Goal: Find specific fact: Find specific page/section

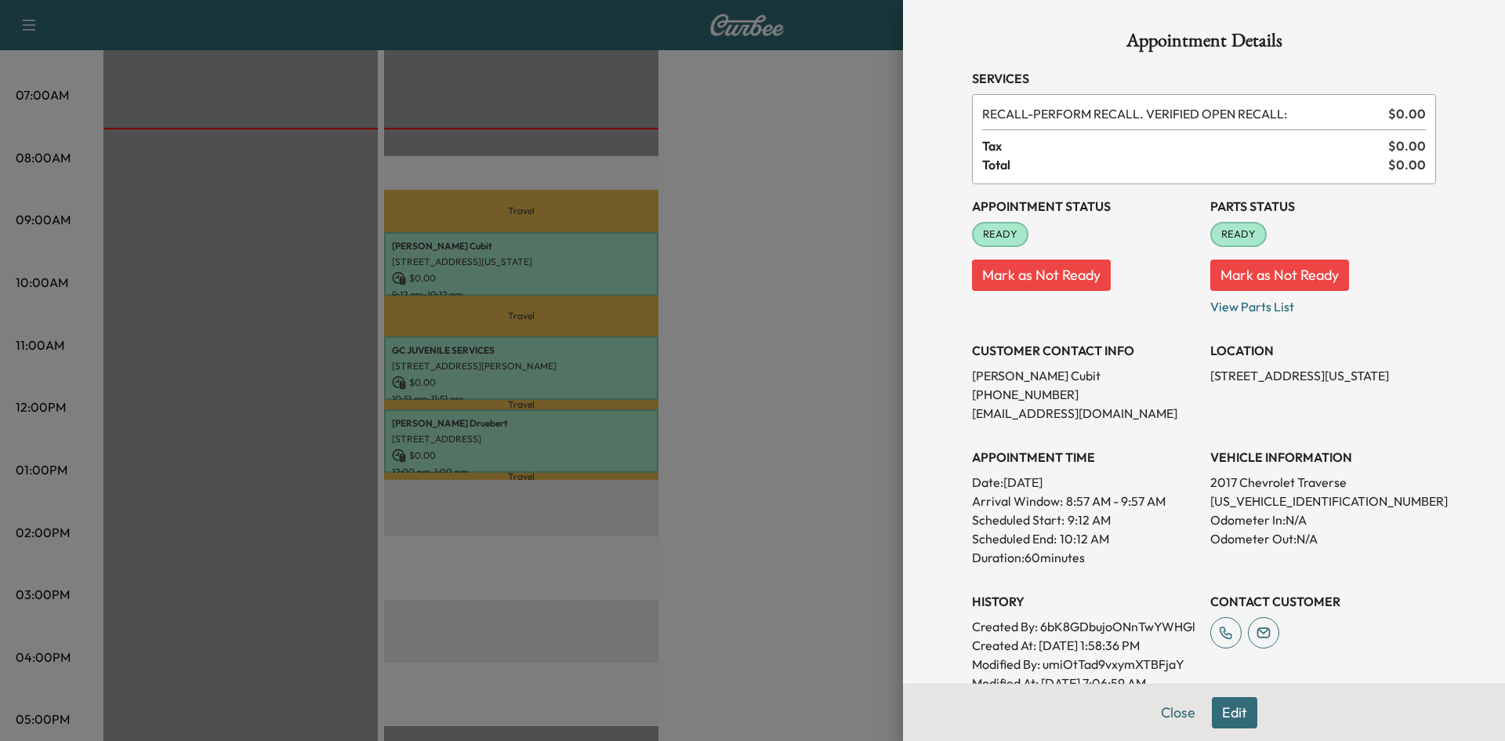
scroll to position [488, 0]
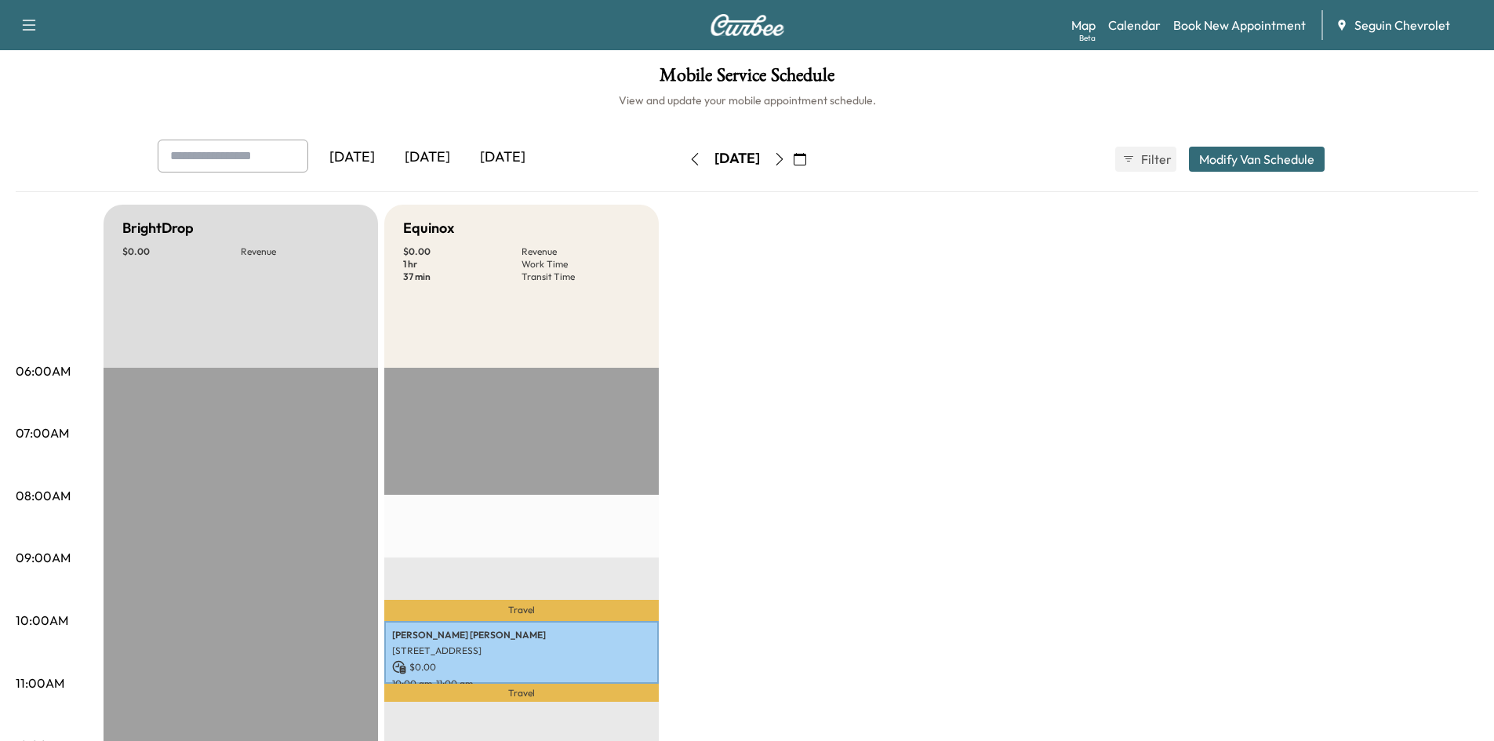
click at [793, 168] on button "button" at bounding box center [779, 159] width 27 height 25
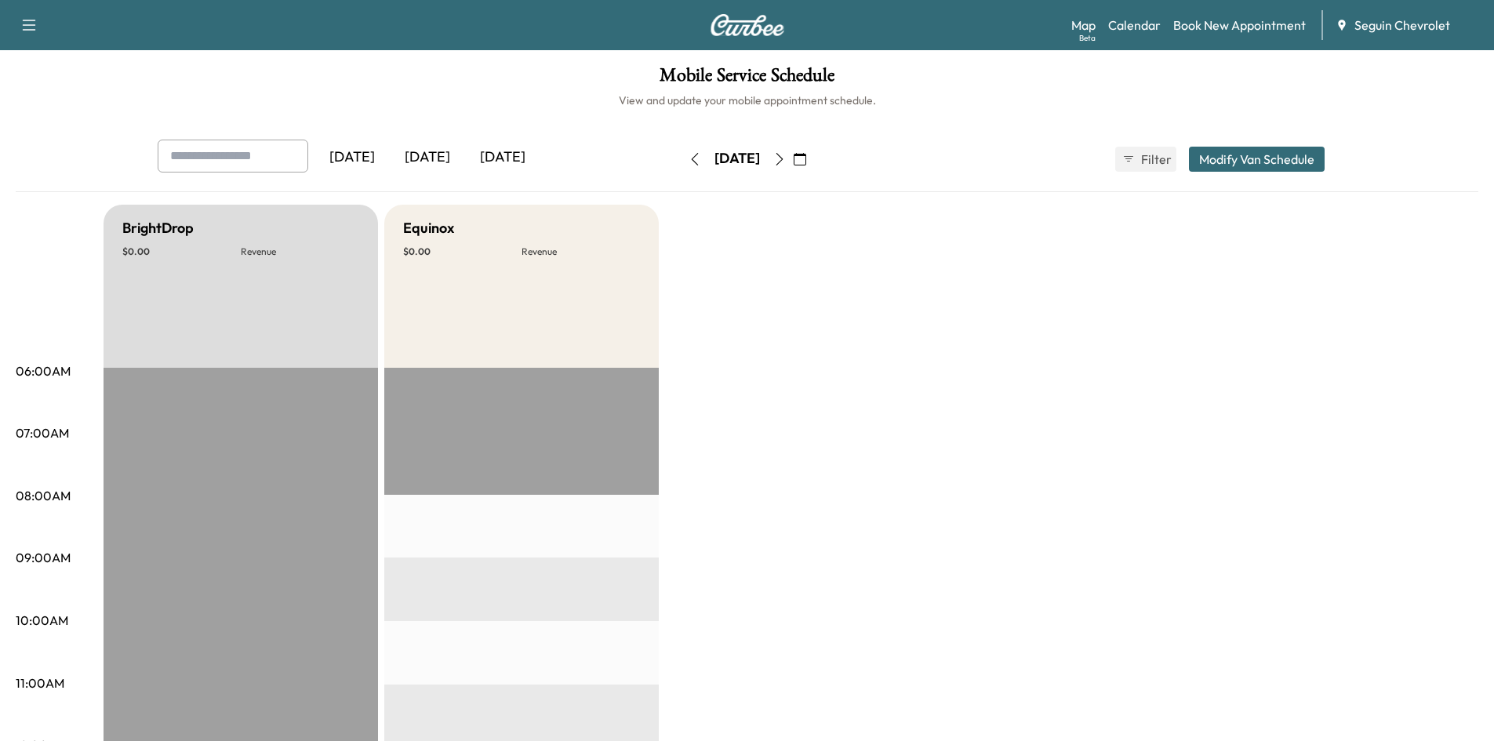
click at [786, 162] on icon "button" at bounding box center [779, 159] width 13 height 13
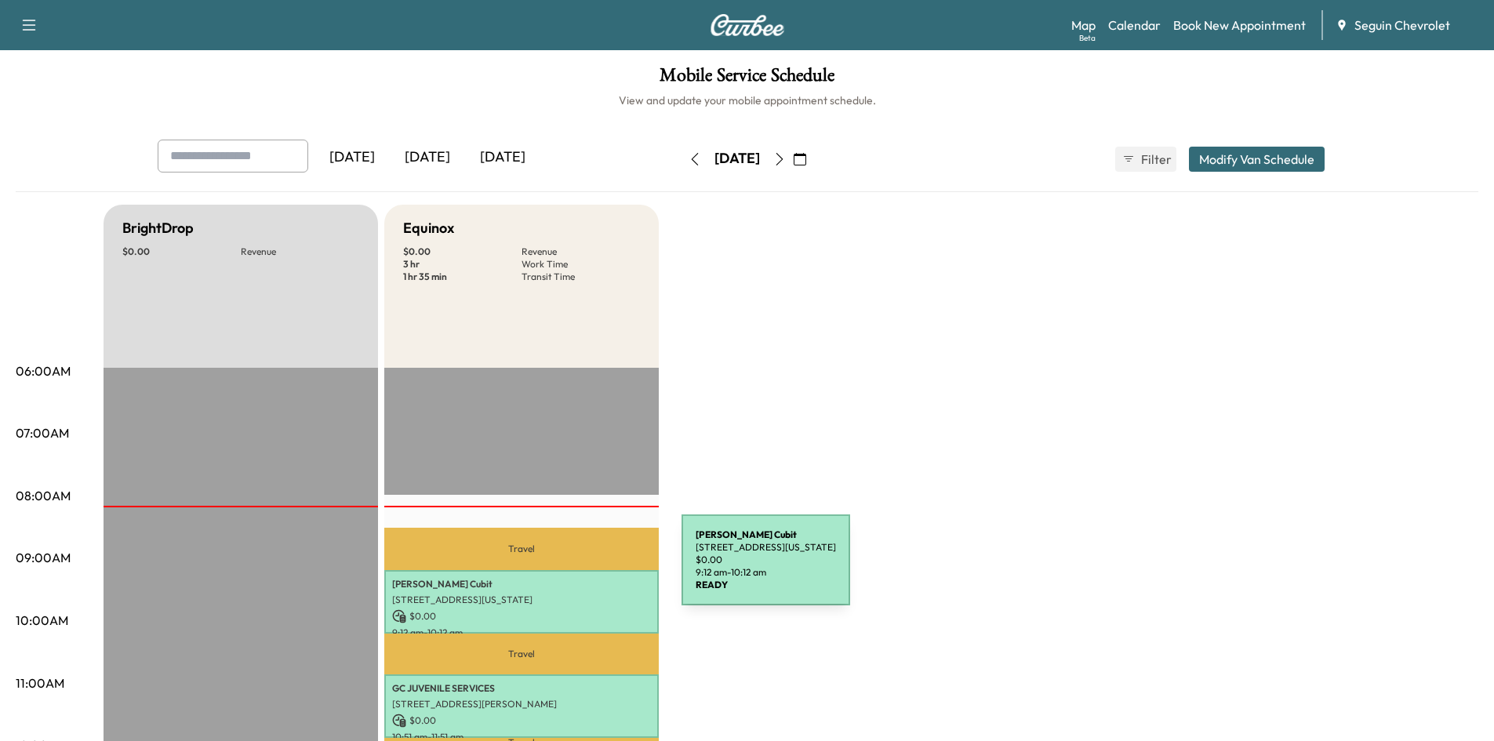
click at [564, 570] on div "[PERSON_NAME] [STREET_ADDRESS][US_STATE] $ 0.00 9:12 am - 10:12 am" at bounding box center [521, 602] width 274 height 64
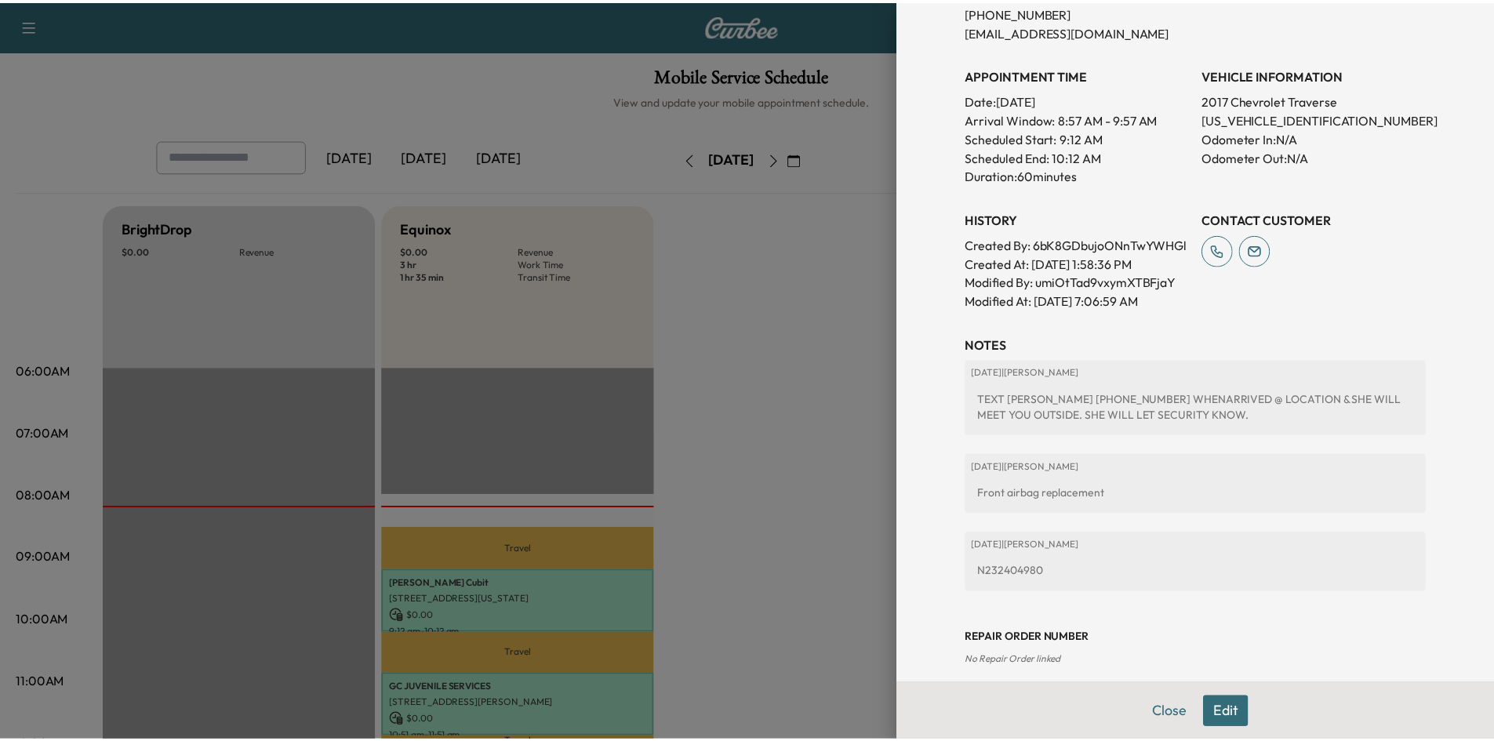
scroll to position [383, 0]
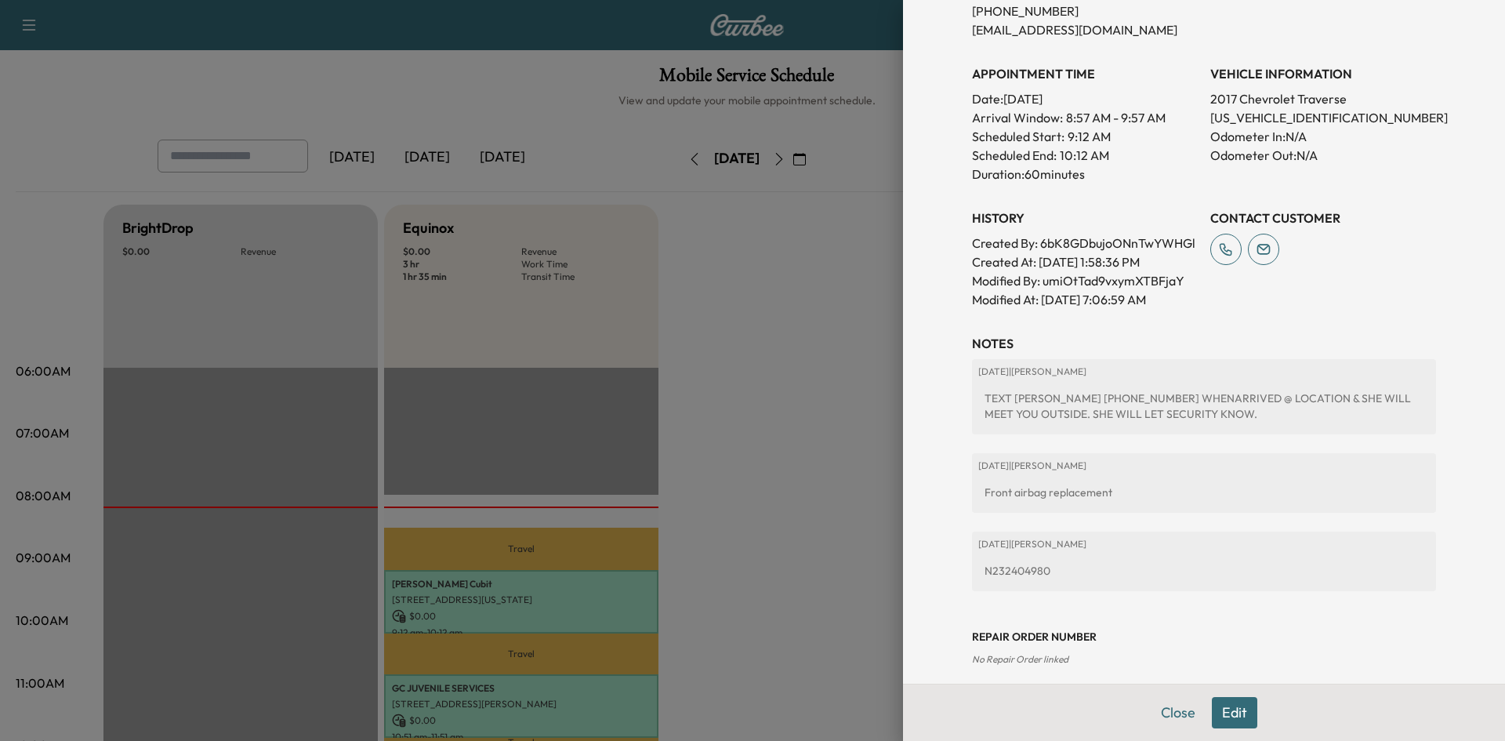
click at [981, 585] on div "N232404980" at bounding box center [1205, 571] width 452 height 28
copy div "N232404980"
click at [1136, 704] on div "Close Edit" at bounding box center [1204, 712] width 602 height 57
click at [1160, 717] on button "Close" at bounding box center [1178, 712] width 55 height 31
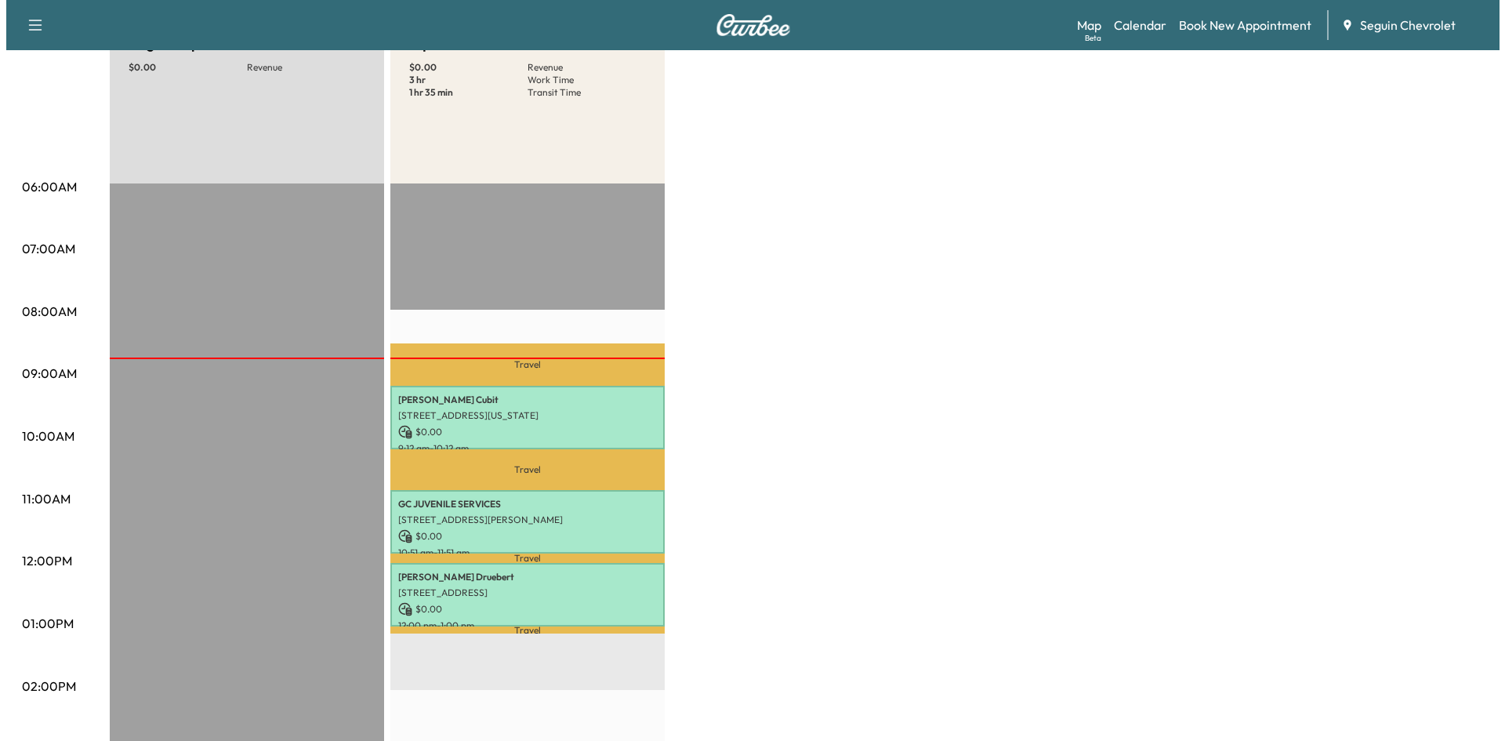
scroll to position [183, 0]
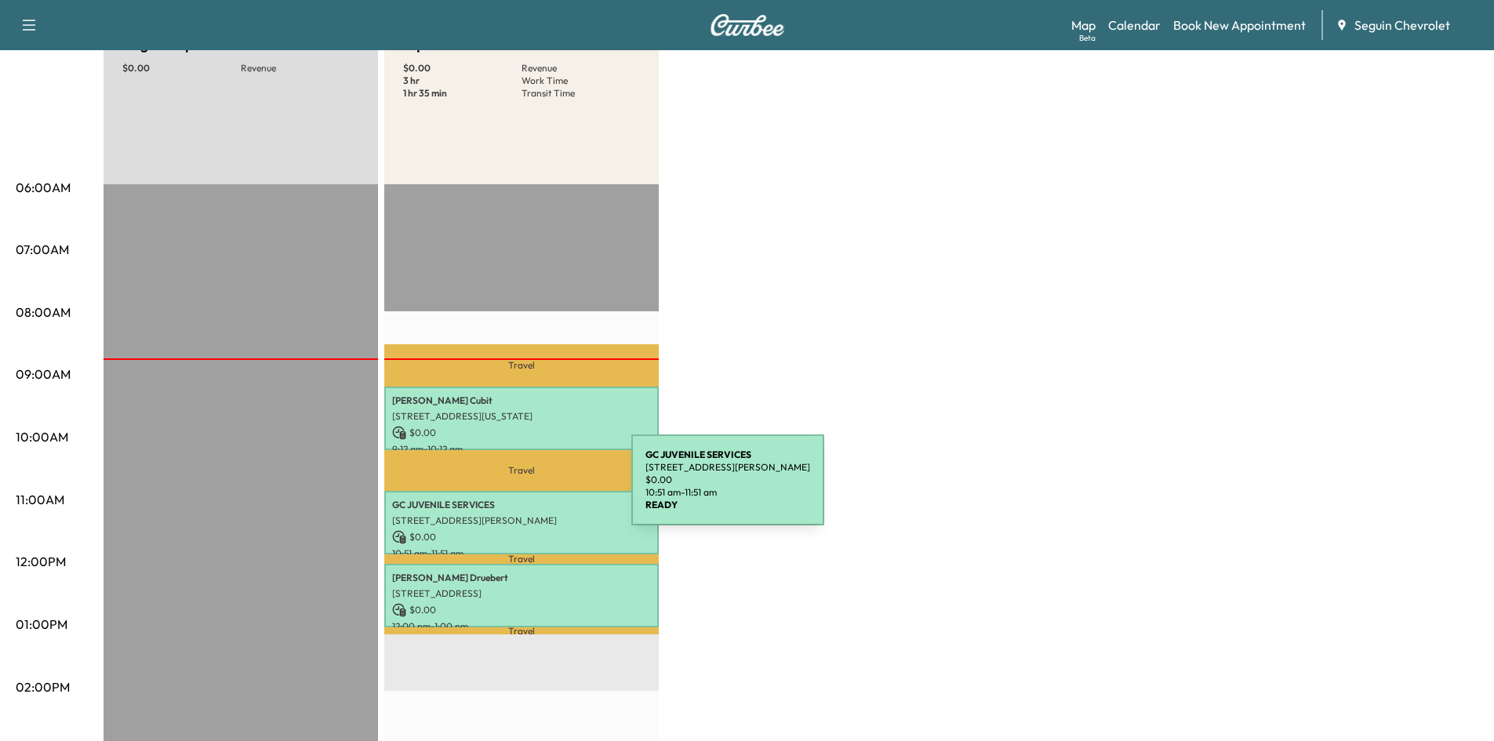
click at [507, 503] on p "GC JUVENILE SERVICES" at bounding box center [521, 505] width 259 height 13
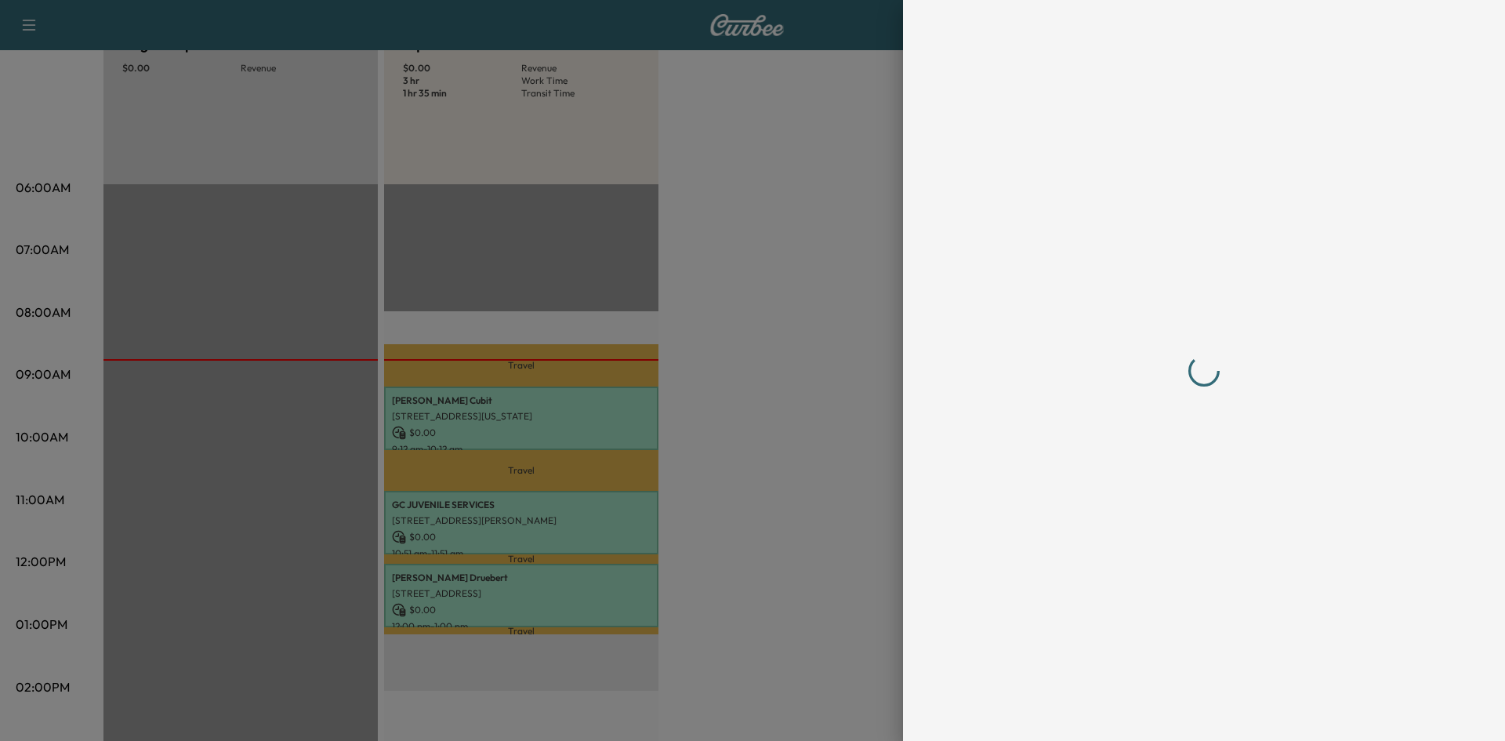
click at [632, 594] on div at bounding box center [752, 370] width 1505 height 741
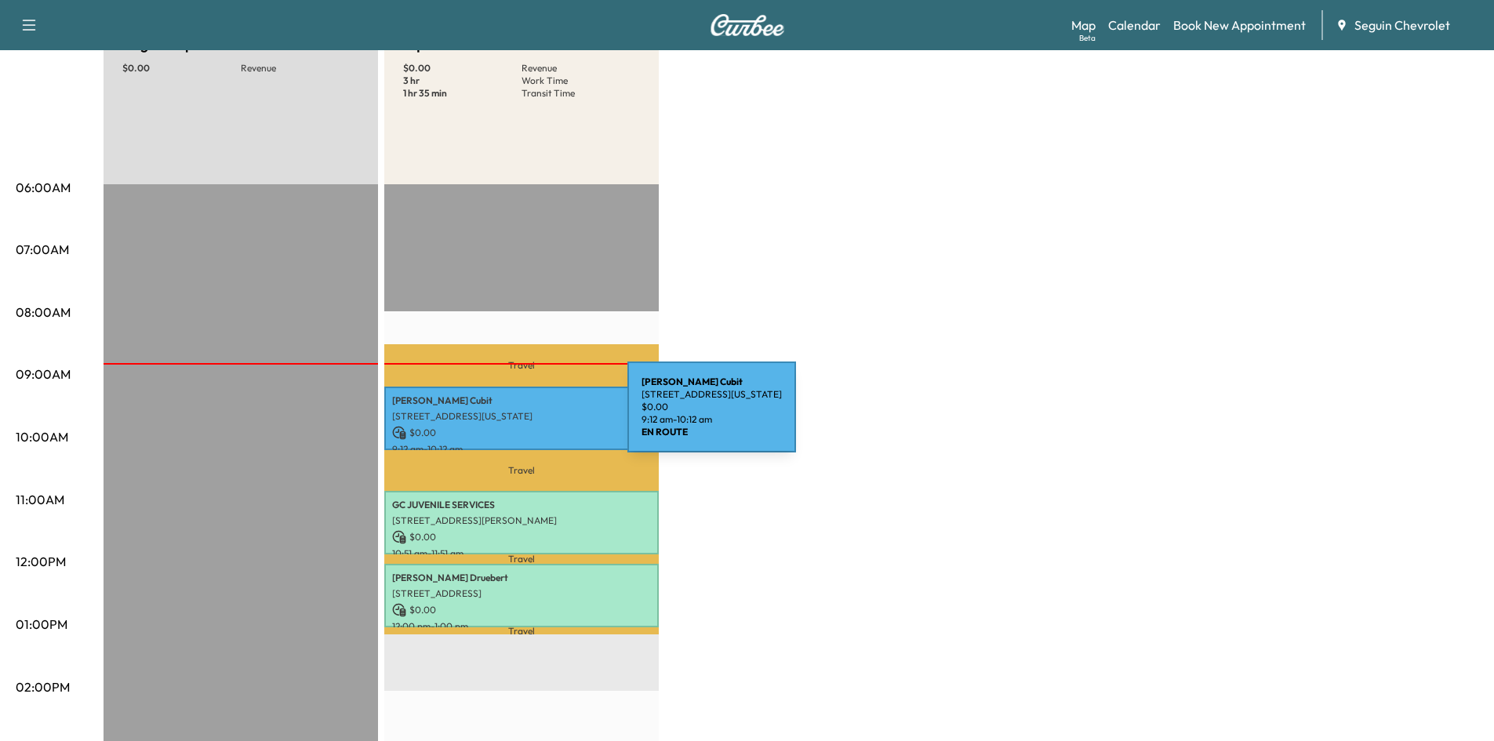
click at [510, 416] on p "[STREET_ADDRESS][US_STATE]" at bounding box center [521, 416] width 259 height 13
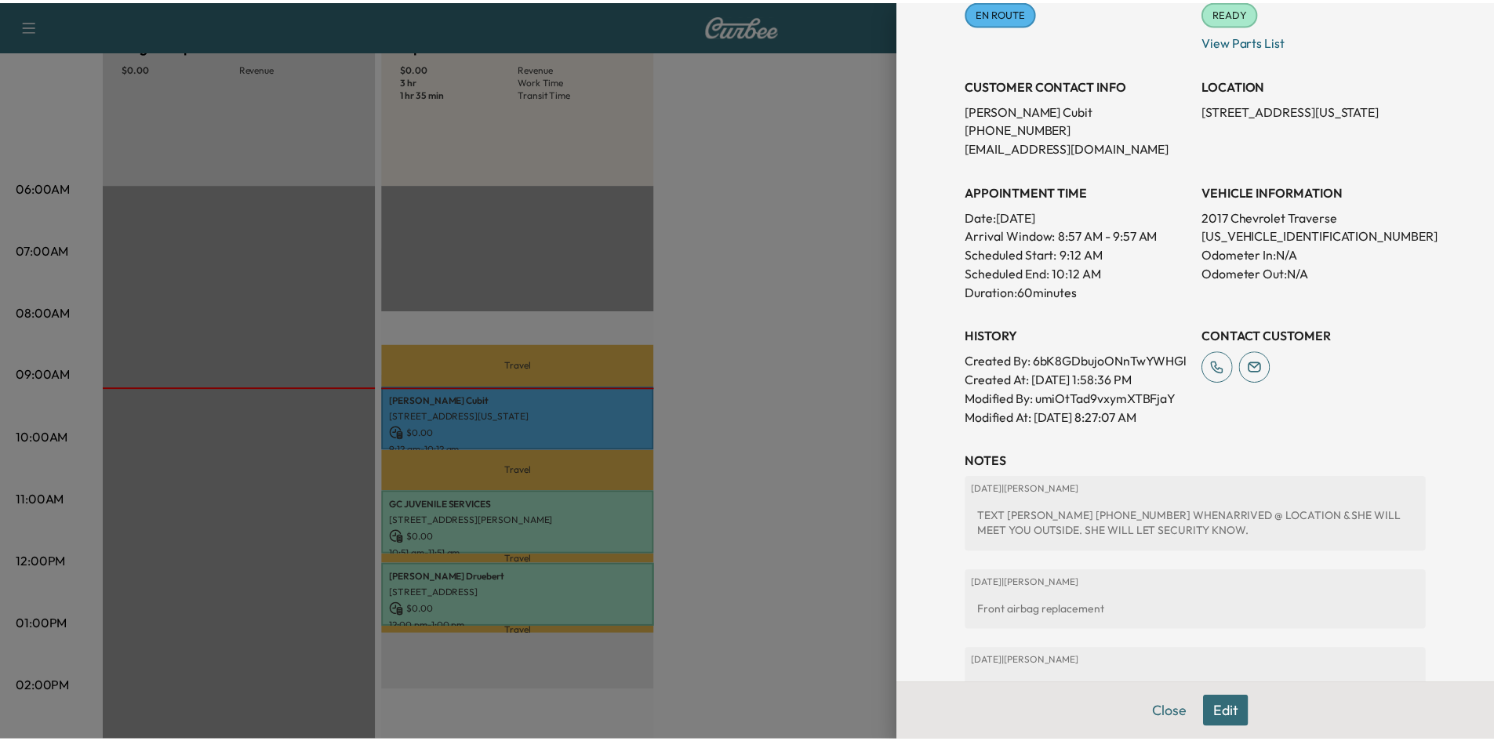
scroll to position [223, 0]
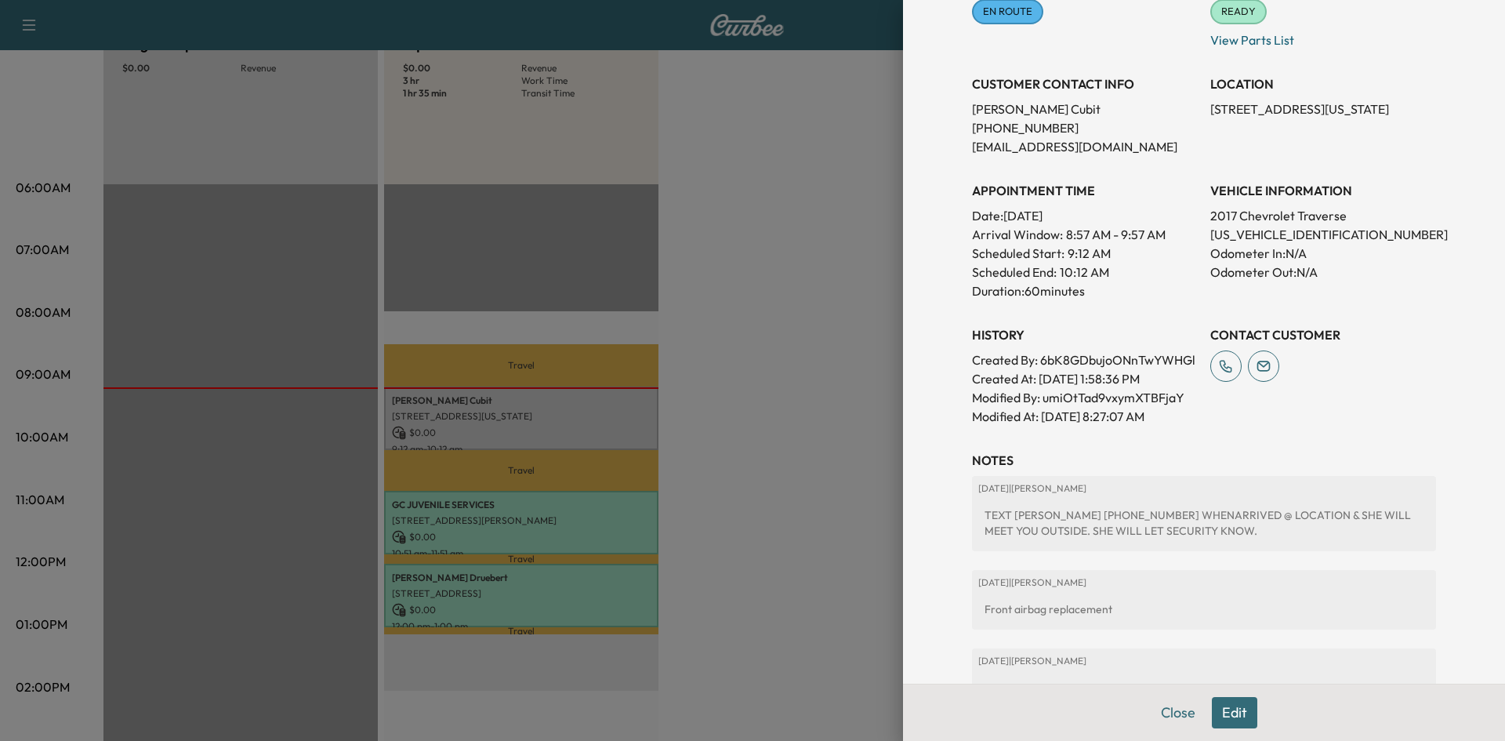
click at [812, 255] on div at bounding box center [752, 370] width 1505 height 741
